Goal: Transaction & Acquisition: Purchase product/service

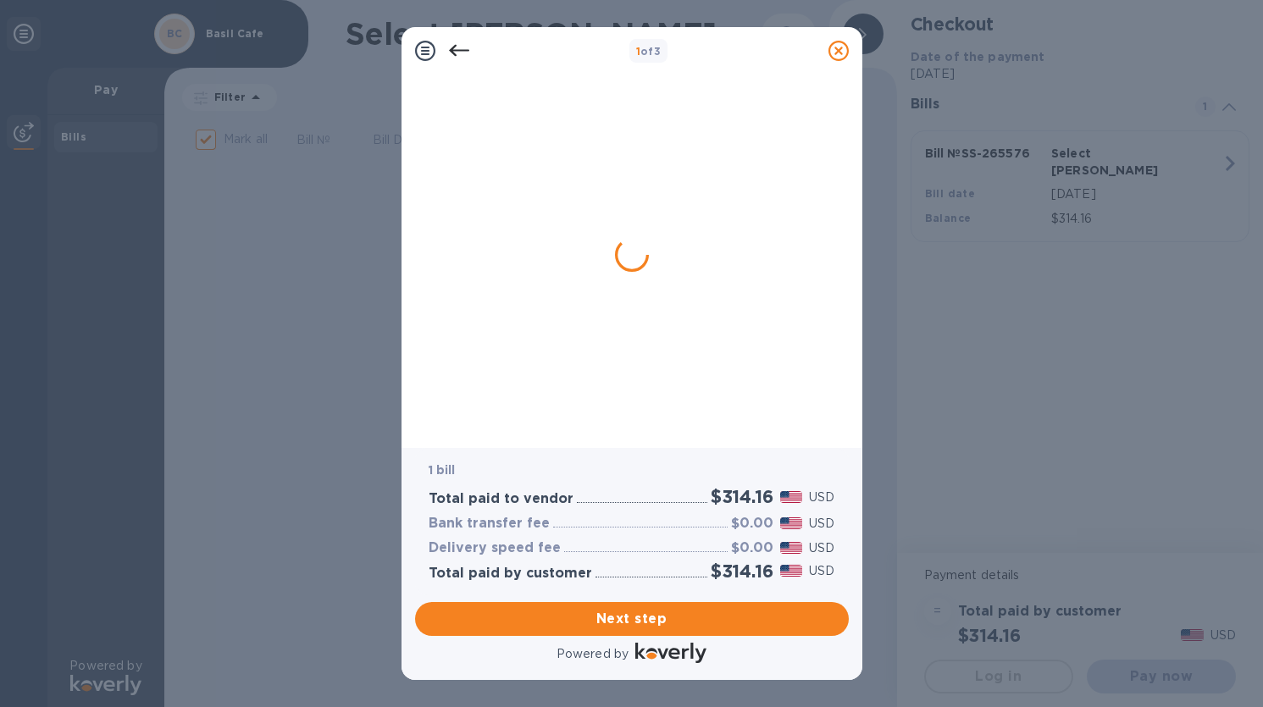
checkbox input "false"
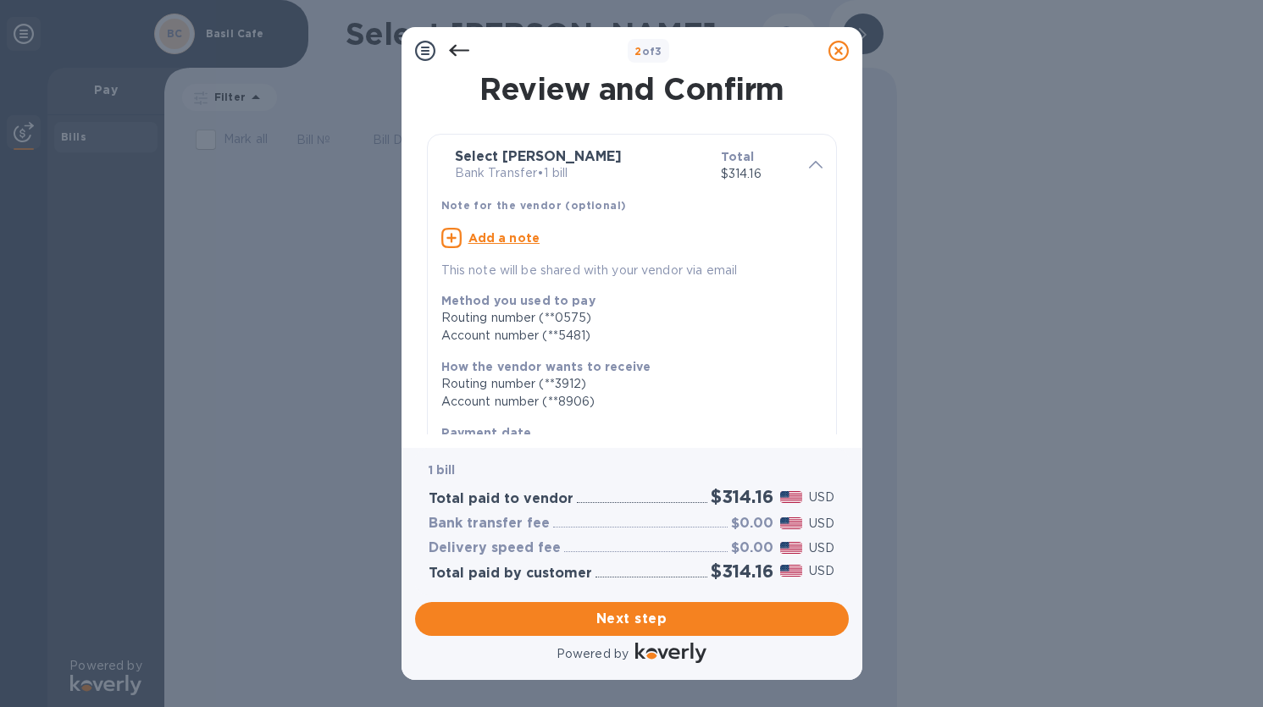
click at [521, 235] on u "Add a note" at bounding box center [504, 238] width 72 height 14
click at [522, 243] on textarea at bounding box center [618, 240] width 354 height 14
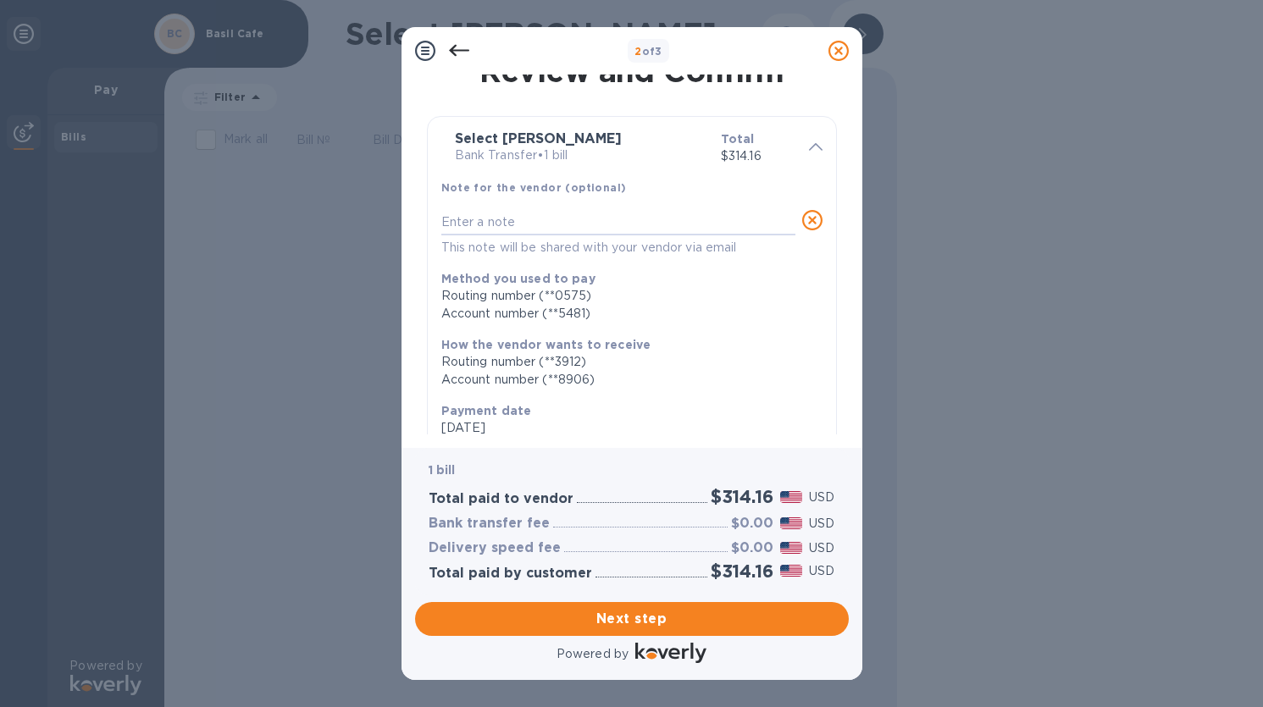
scroll to position [36, 0]
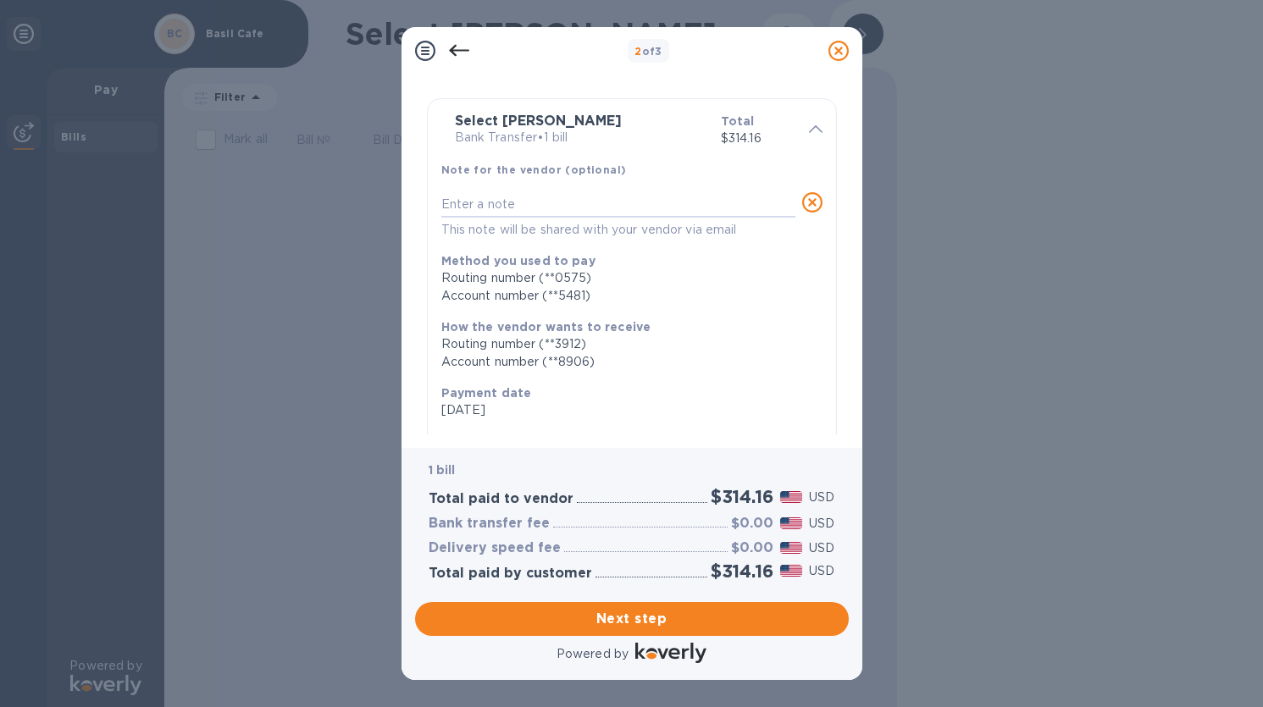
click at [811, 198] on icon at bounding box center [812, 202] width 20 height 20
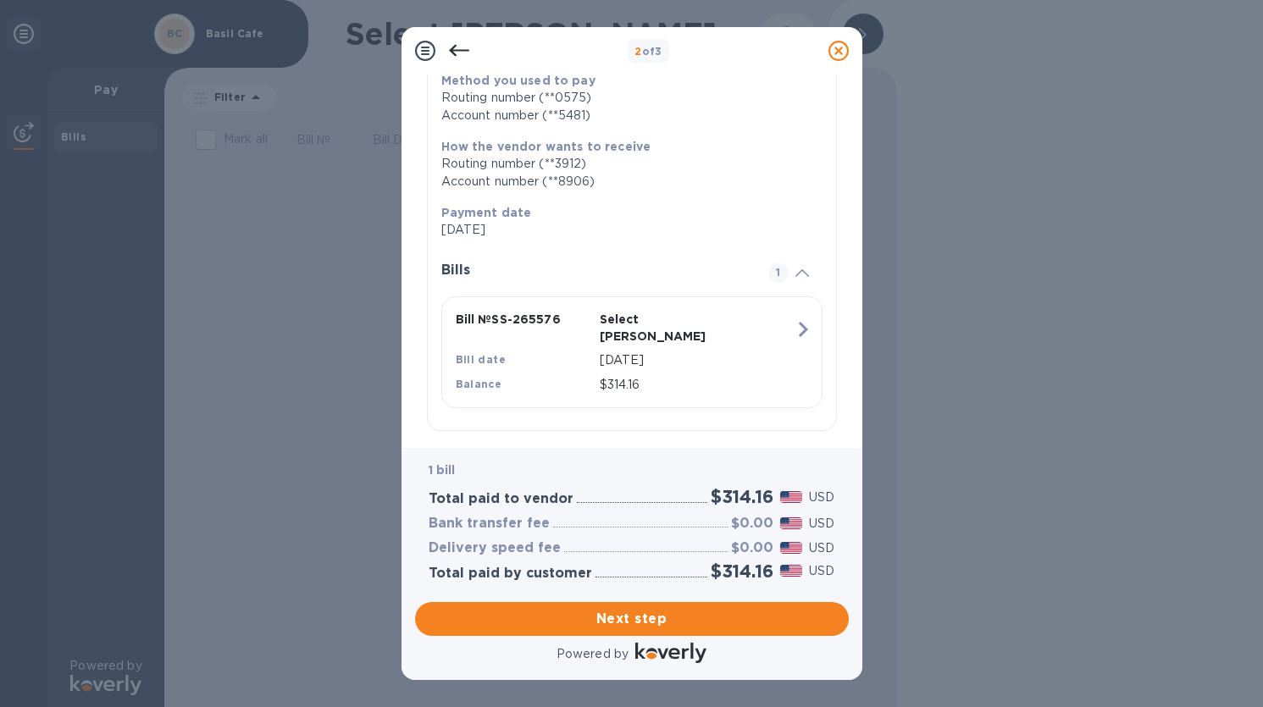
scroll to position [241, 0]
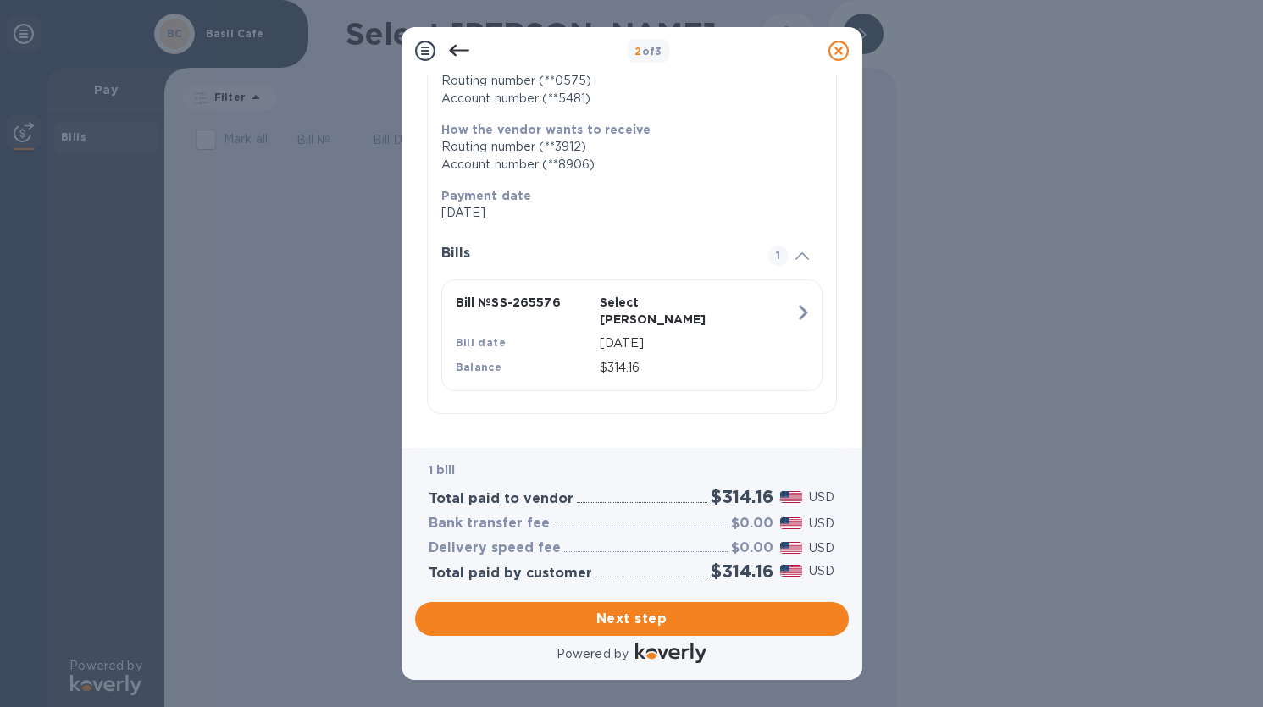
click at [650, 305] on p "Select [PERSON_NAME]" at bounding box center [668, 311] width 137 height 34
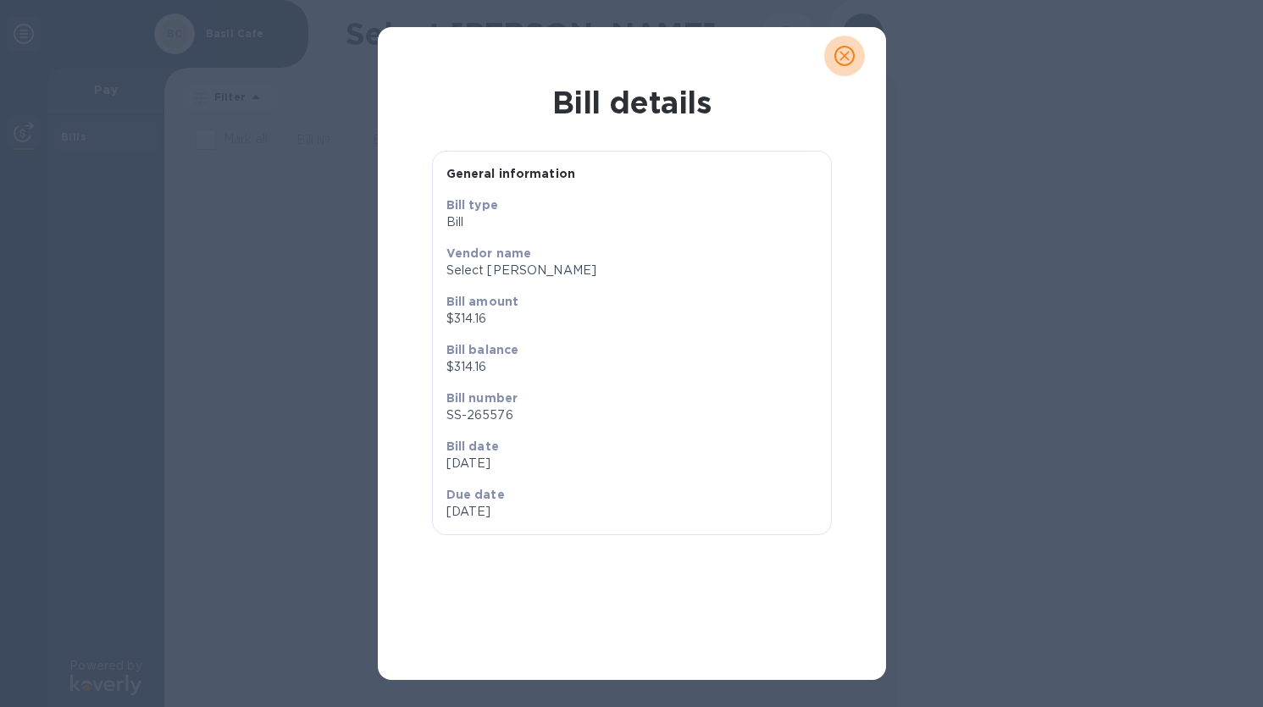
click at [844, 58] on icon "close" at bounding box center [844, 55] width 17 height 17
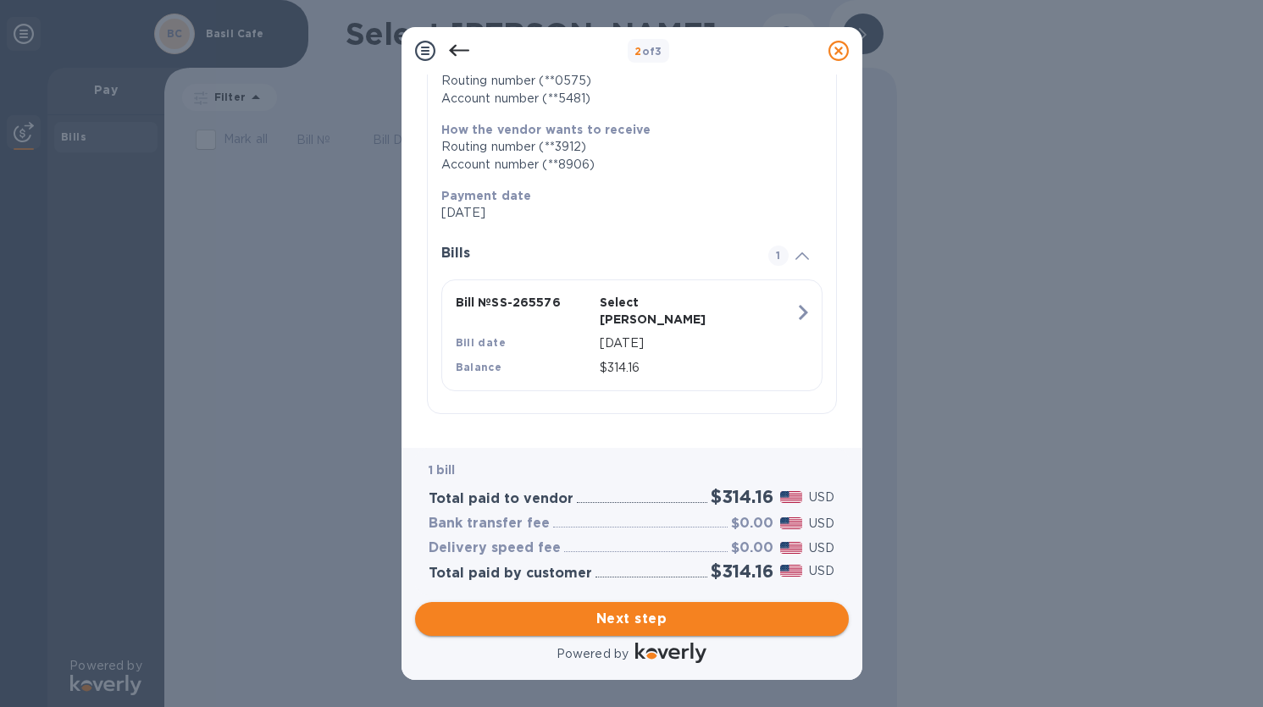
click at [647, 609] on span "Next step" at bounding box center [632, 619] width 407 height 20
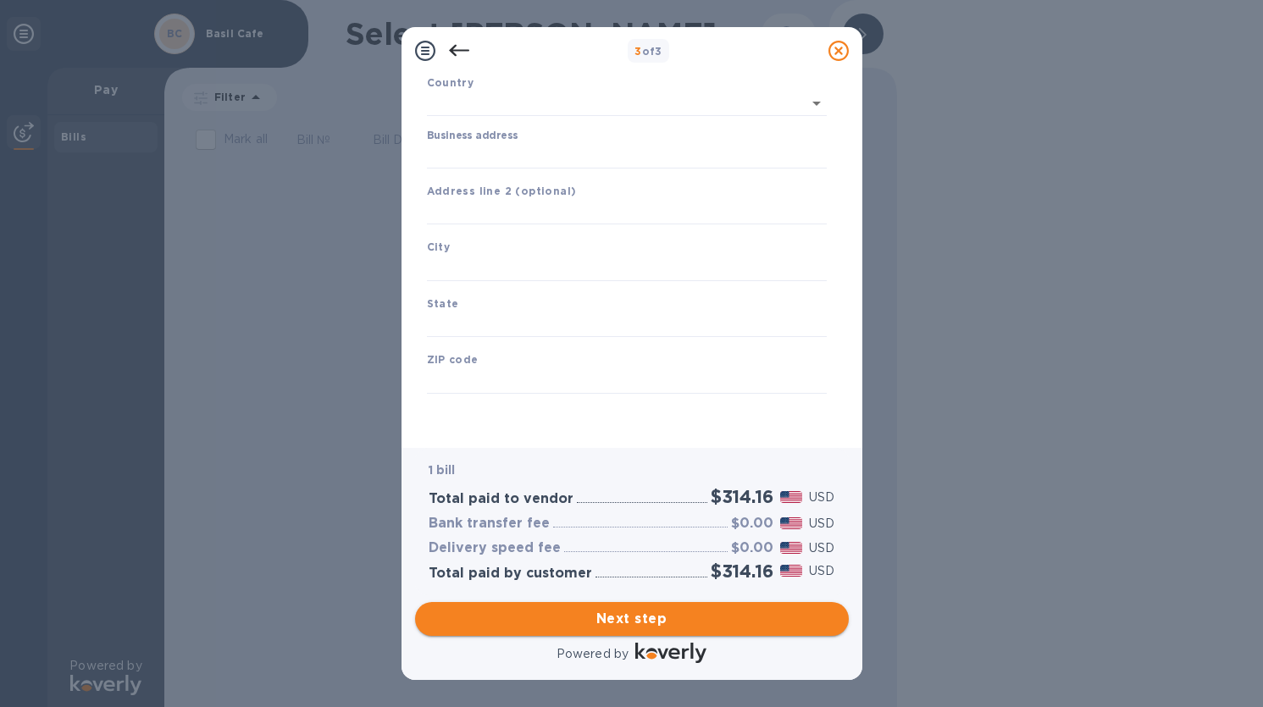
scroll to position [141, 0]
type input "[GEOGRAPHIC_DATA]"
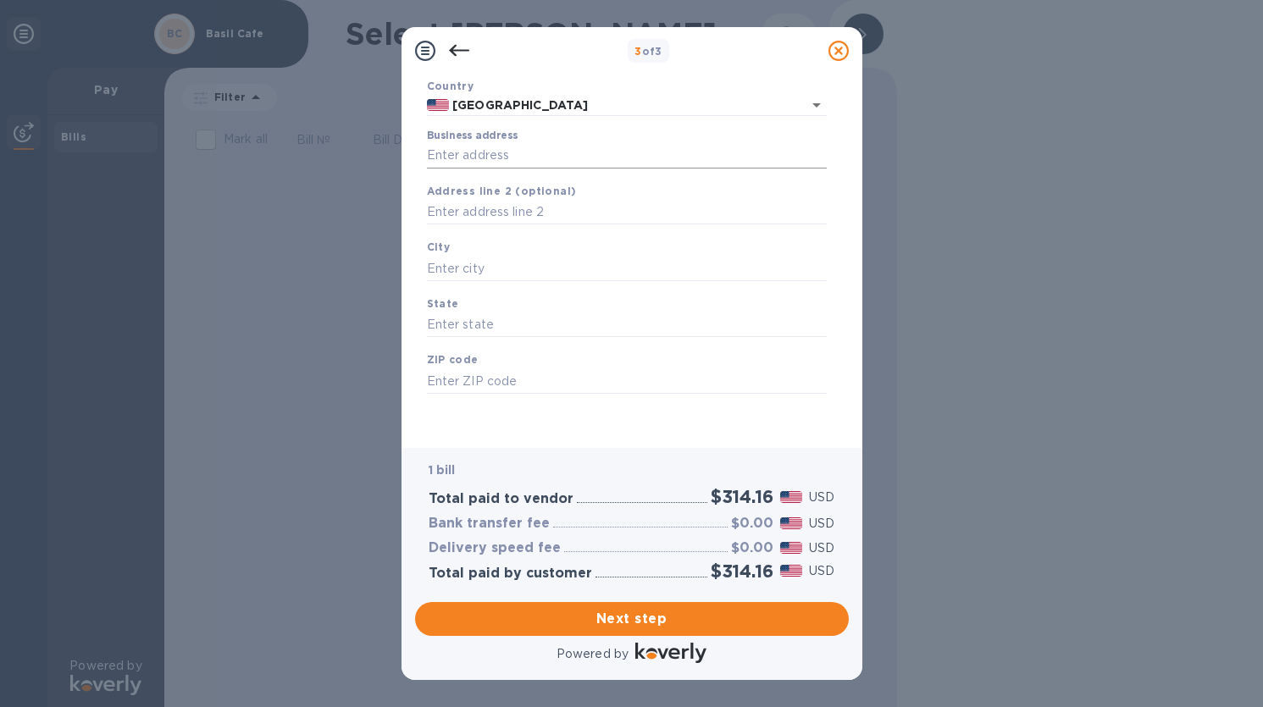
click at [522, 143] on input "Business address" at bounding box center [627, 155] width 400 height 25
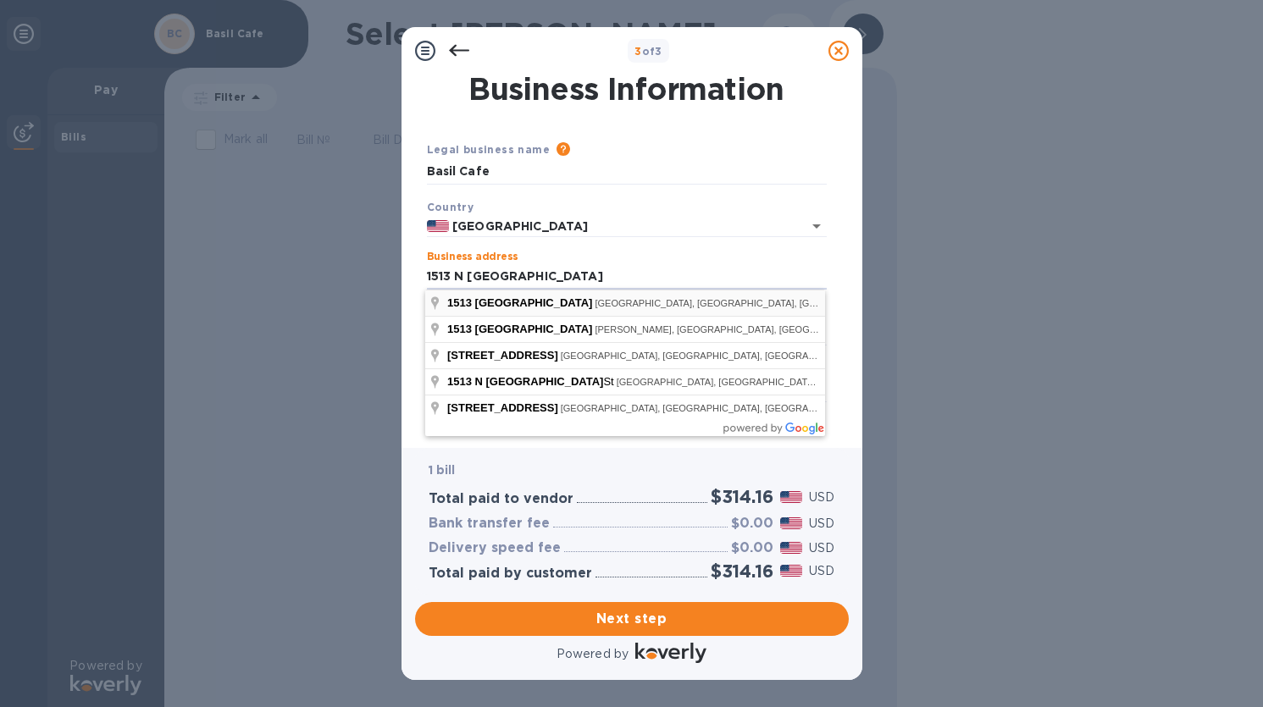
type input "[STREET_ADDRESS]"
type input "Appleton"
type input "WI"
type input "54911"
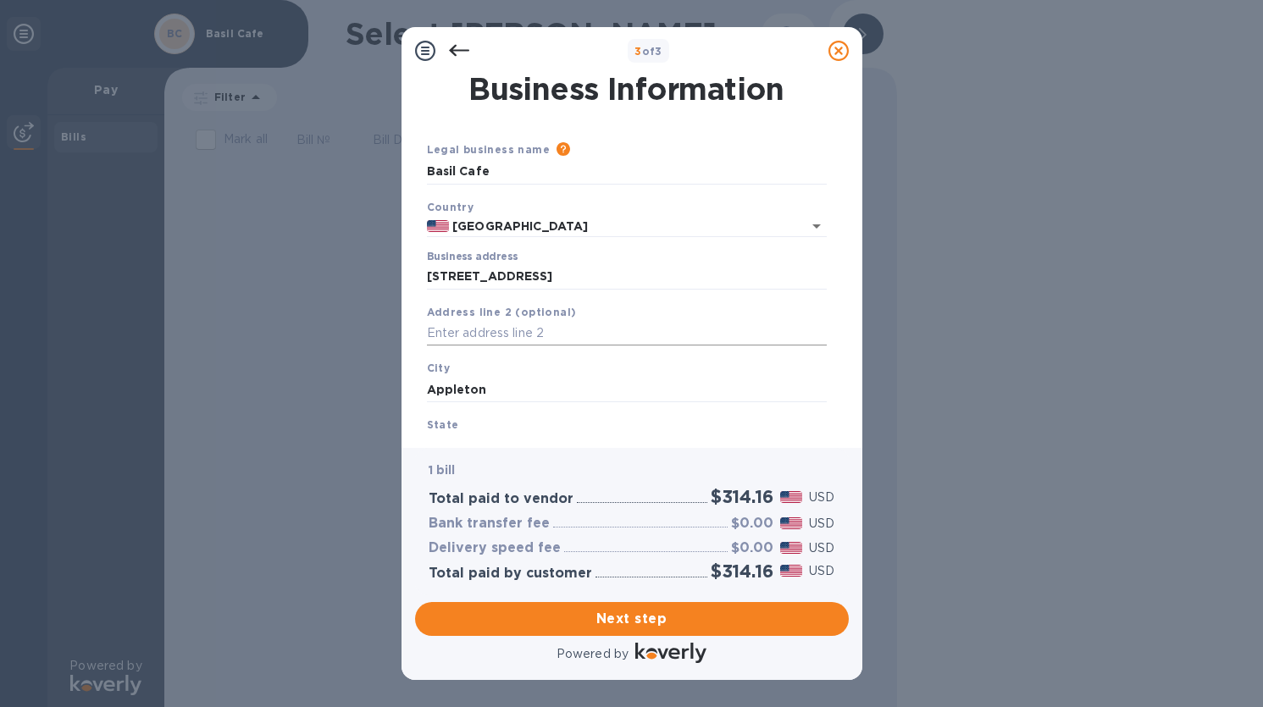
click at [512, 336] on input "text" at bounding box center [627, 333] width 400 height 25
click at [643, 609] on span "Next step" at bounding box center [632, 619] width 407 height 20
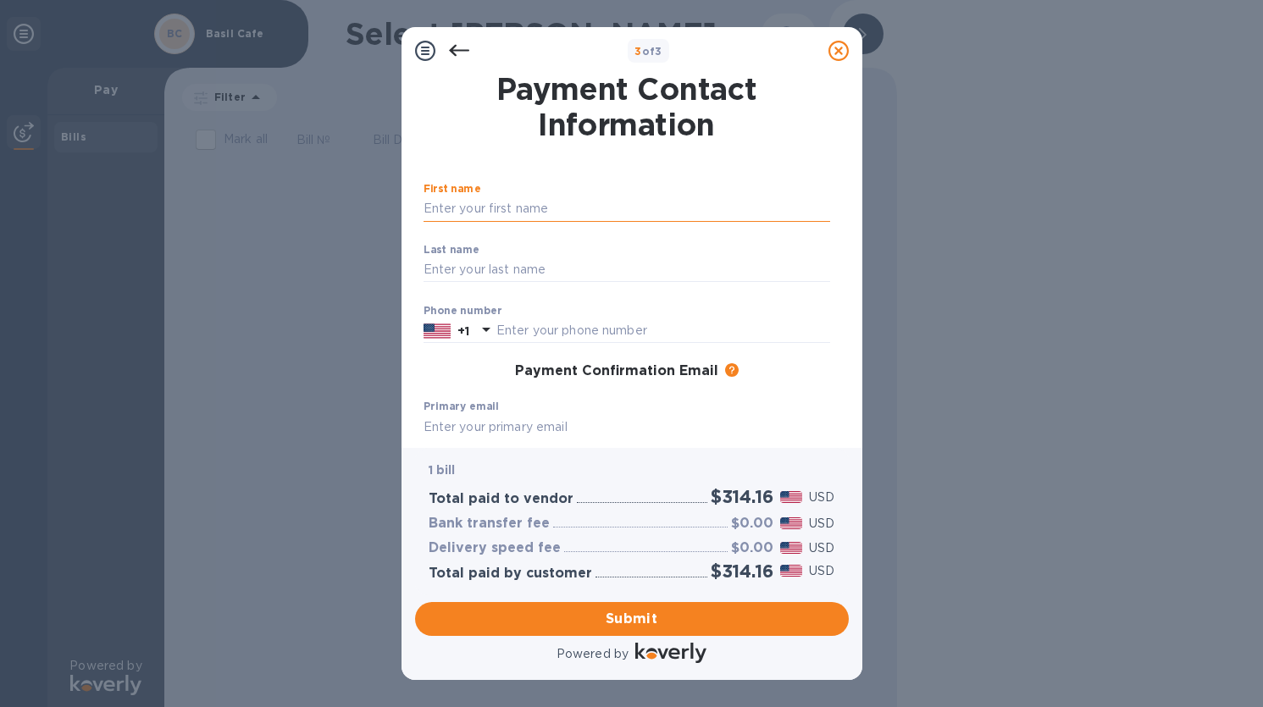
click at [566, 212] on input "text" at bounding box center [626, 208] width 407 height 25
type input "K"
type input "[PERSON_NAME]"
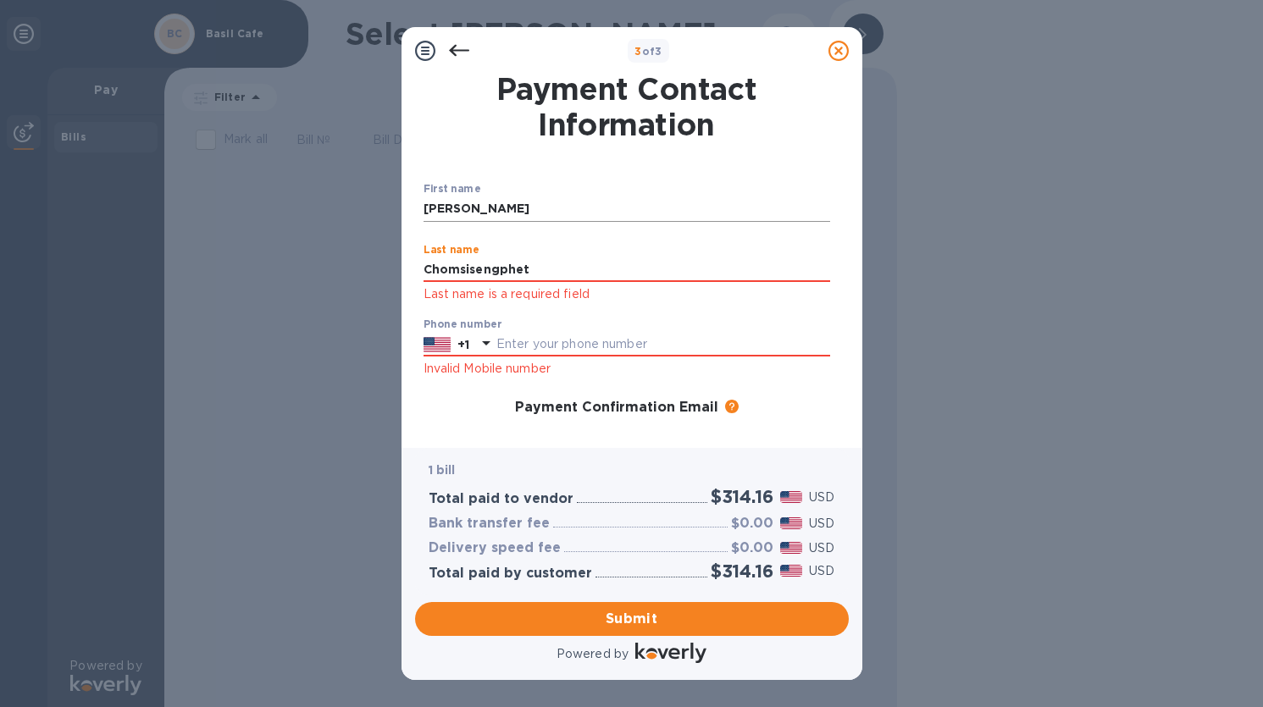
type input "Chomsisengphet"
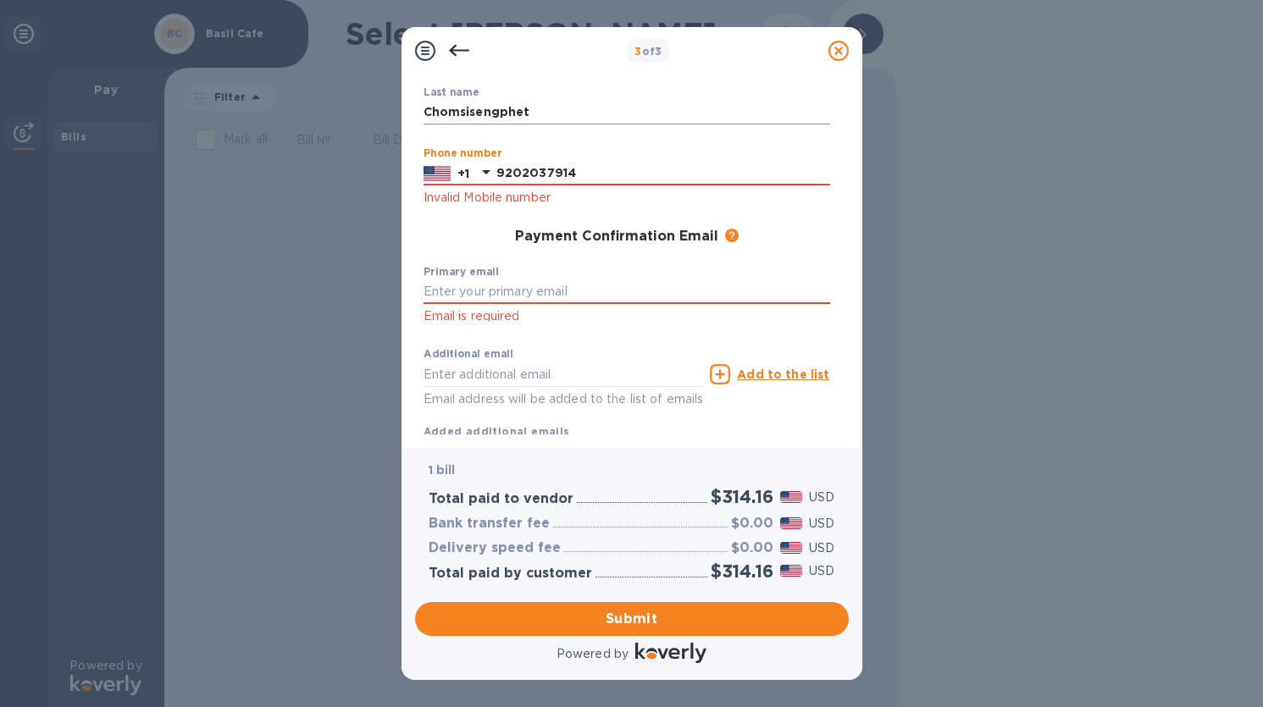
scroll to position [161, 0]
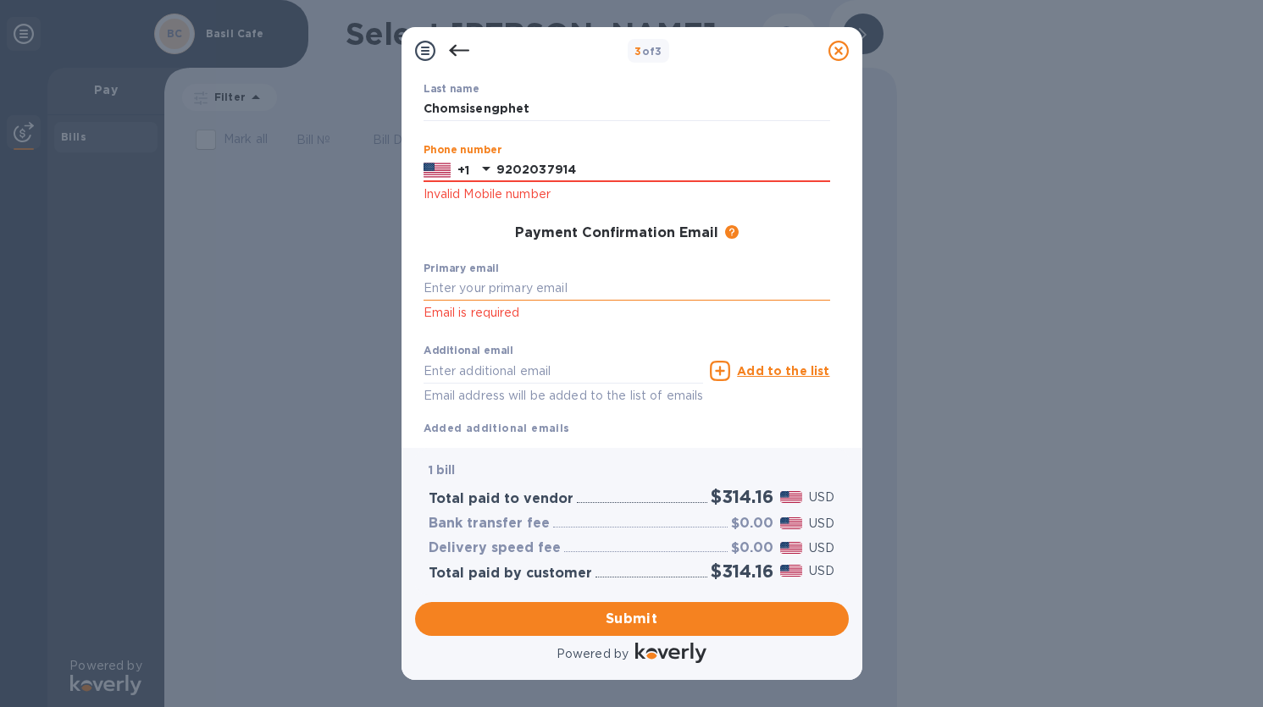
type input "9202037914"
click at [548, 287] on input "text" at bounding box center [626, 288] width 407 height 25
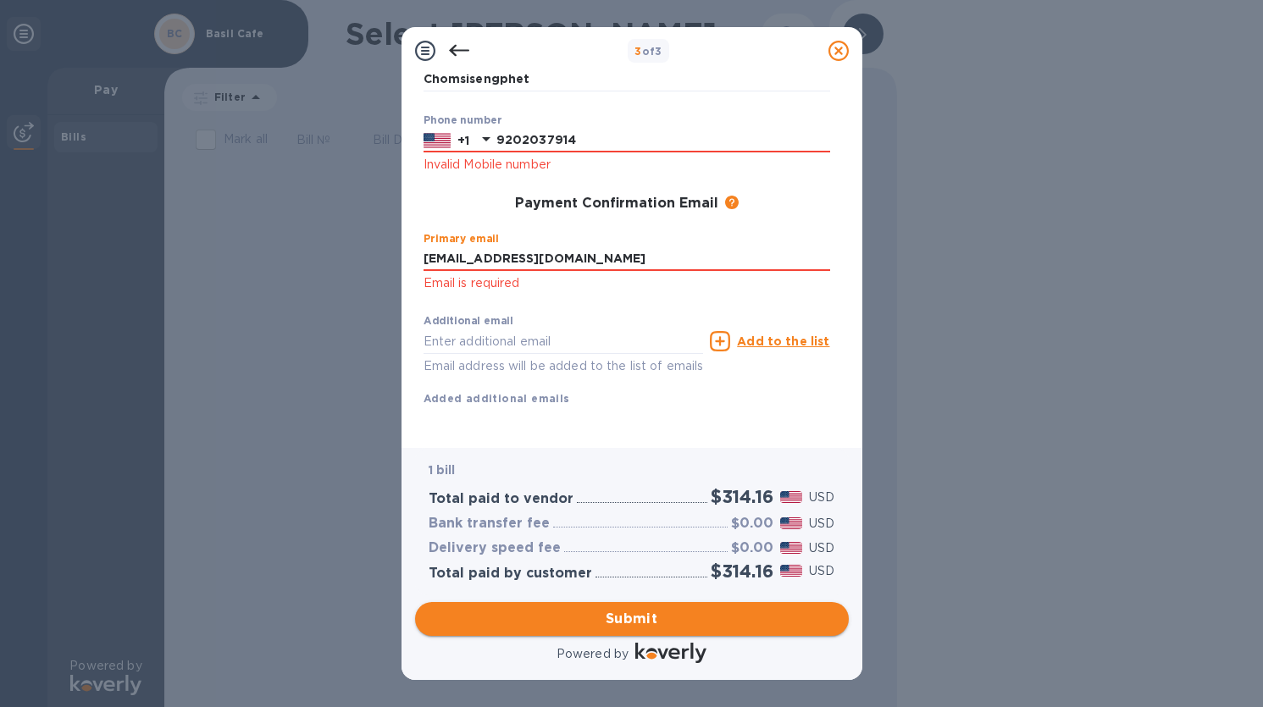
type input "[EMAIL_ADDRESS][DOMAIN_NAME]"
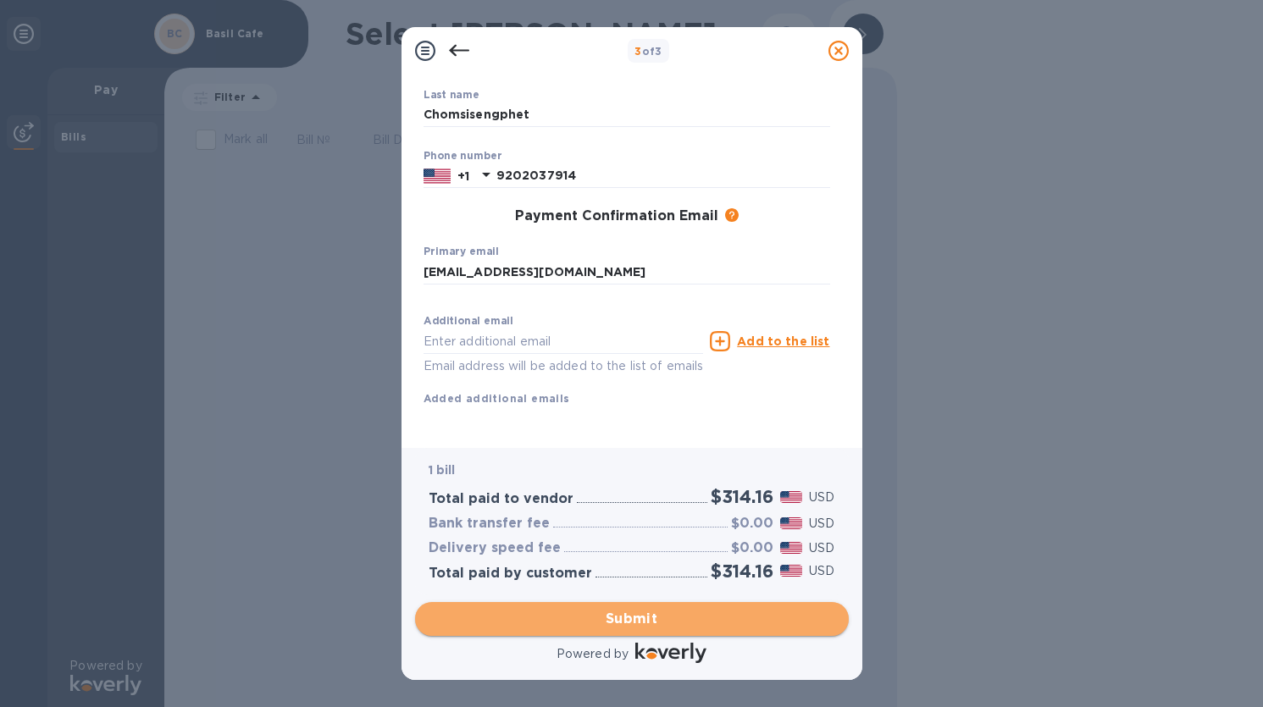
click at [585, 616] on span "Submit" at bounding box center [632, 619] width 407 height 20
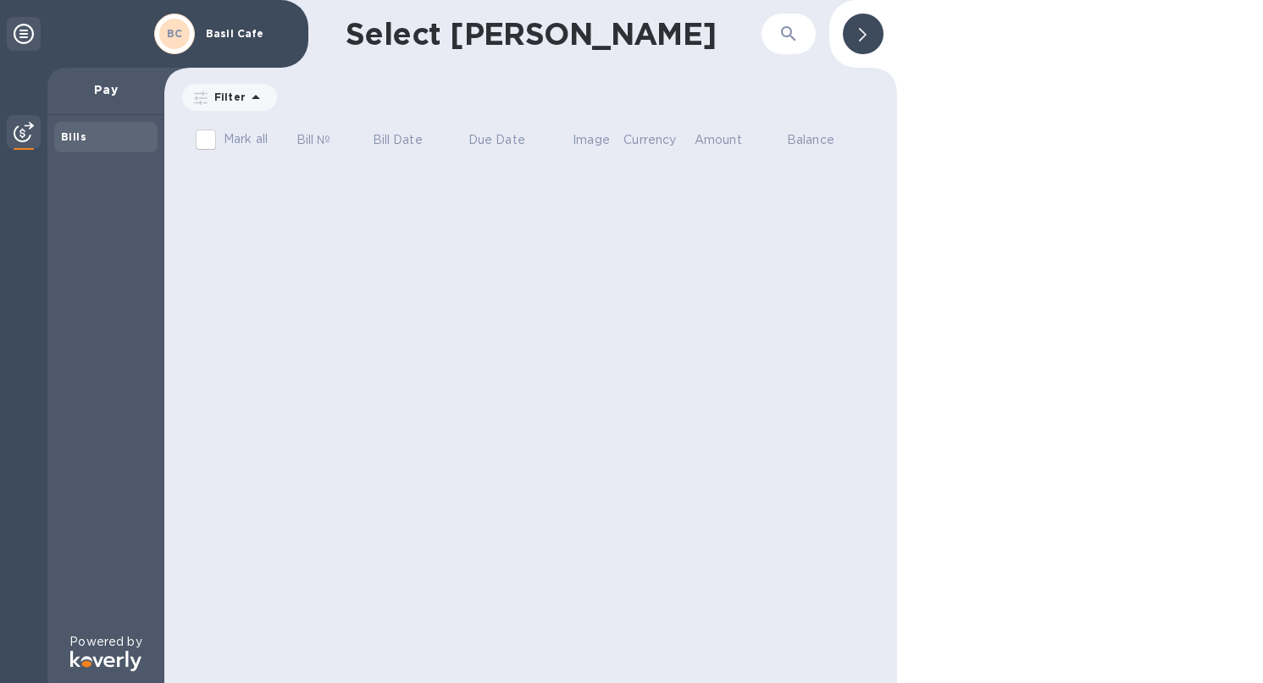
scroll to position [0, 0]
